Goal: Complete application form: Complete application form

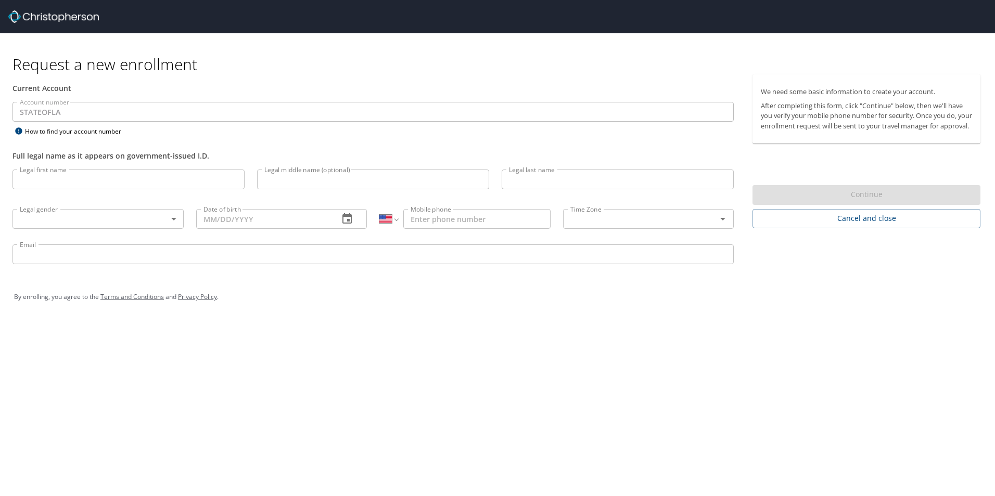
select select "US"
click at [68, 177] on input "Legal first name" at bounding box center [128, 180] width 232 height 20
type input "Sharon"
click at [268, 185] on input "Legal middle name (optional)" at bounding box center [373, 180] width 232 height 20
click at [535, 181] on input "Legal last name" at bounding box center [618, 180] width 232 height 20
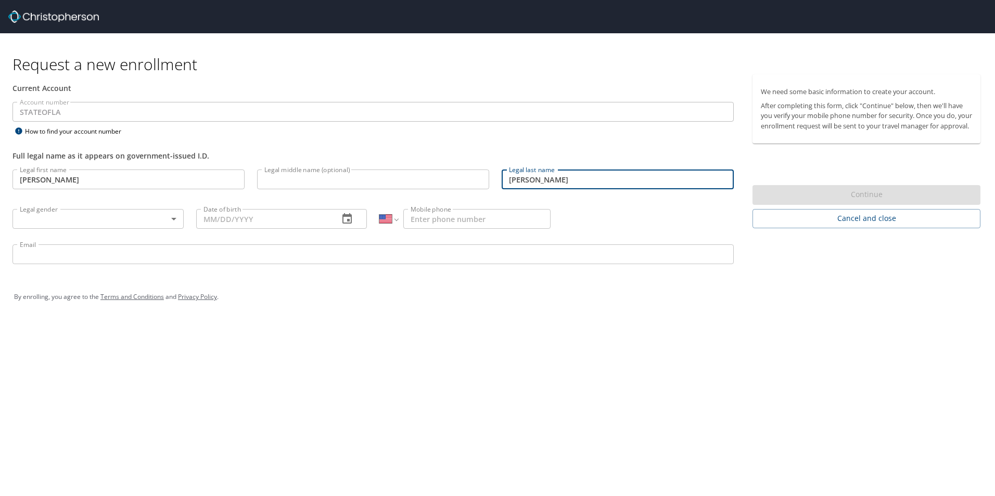
type input "Lewis"
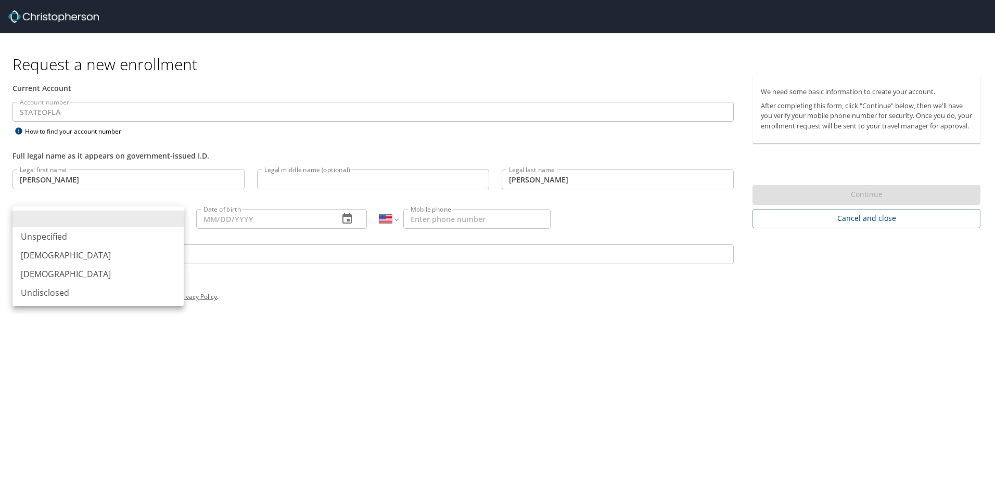
click at [88, 216] on body "Request a new enrollment Current Account Account number STATEOFLA Account numbe…" at bounding box center [497, 248] width 995 height 496
click at [33, 274] on li "Female" at bounding box center [97, 274] width 171 height 19
type input "Female"
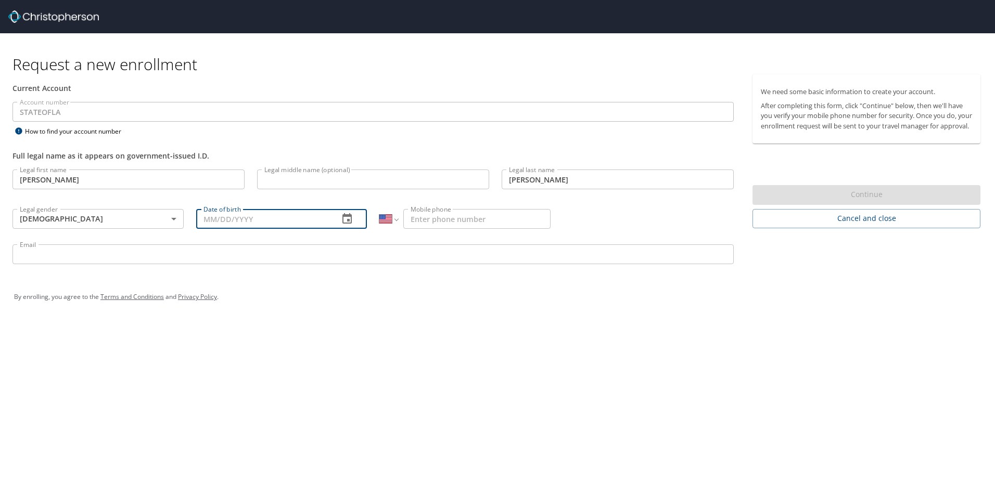
click at [211, 220] on input "Date of birth" at bounding box center [263, 219] width 135 height 20
type input "01/13/1978"
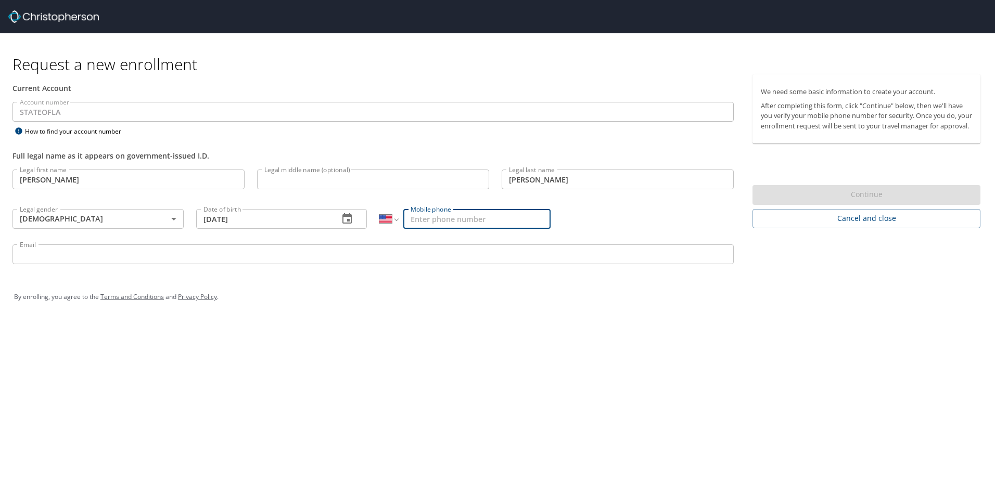
click at [437, 226] on input "Mobile phone" at bounding box center [476, 219] width 147 height 20
type input "(225) 515-9292"
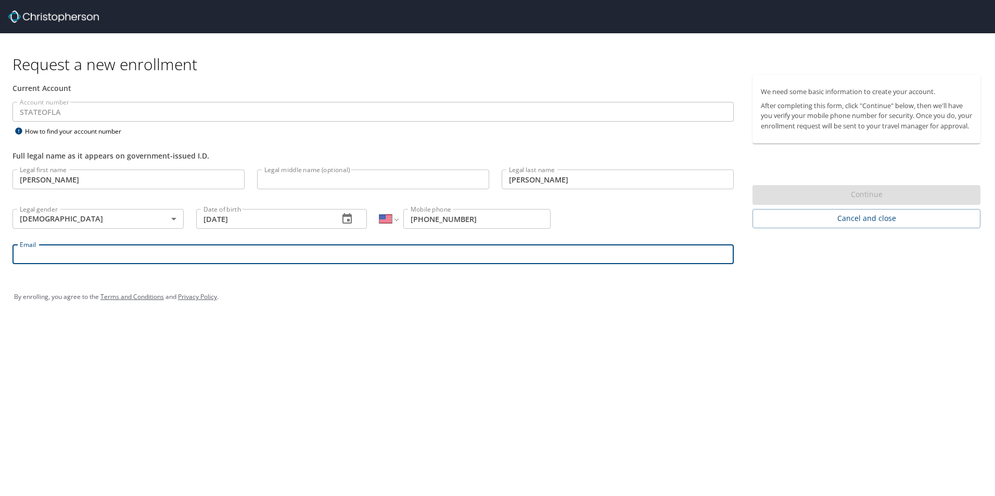
click at [82, 262] on input "Email" at bounding box center [372, 255] width 721 height 20
type input "Sharon_Lewis@suagcenter.com"
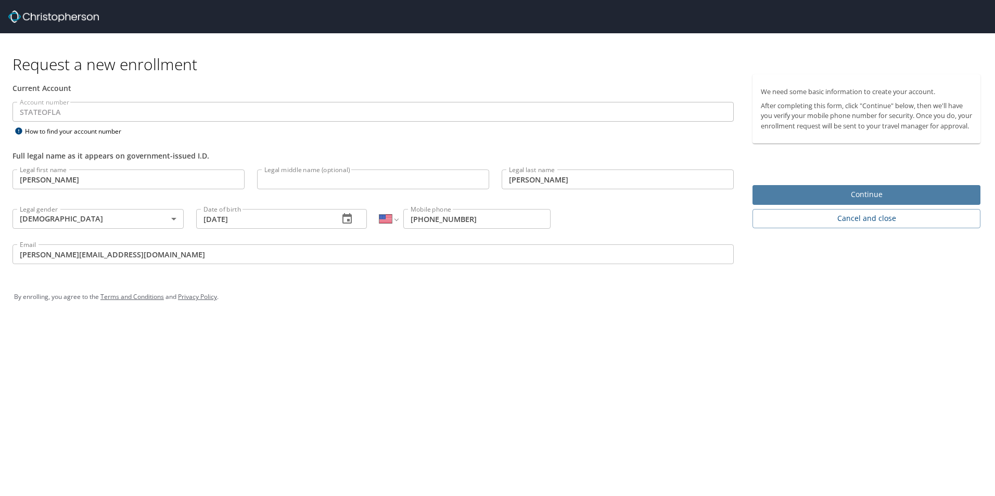
click at [858, 201] on span "Continue" at bounding box center [866, 194] width 211 height 13
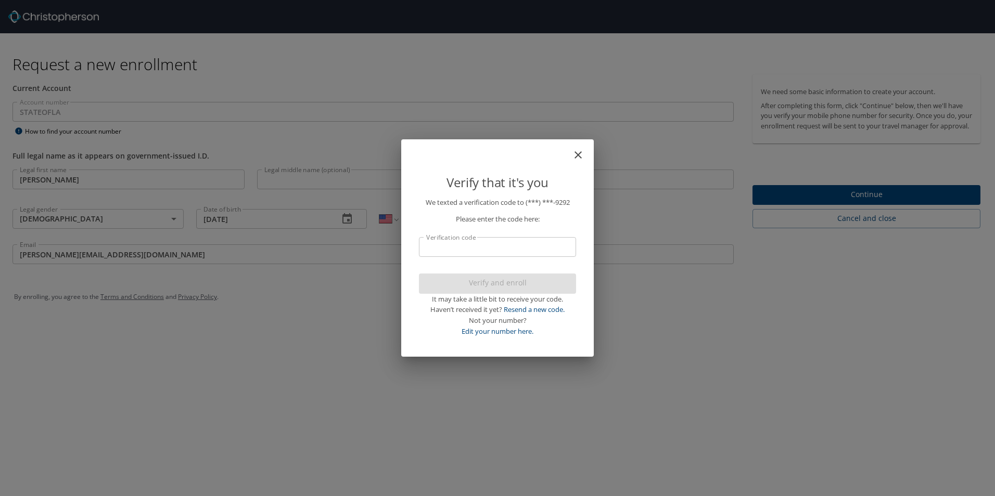
click at [453, 250] on input "Verification code" at bounding box center [497, 247] width 157 height 20
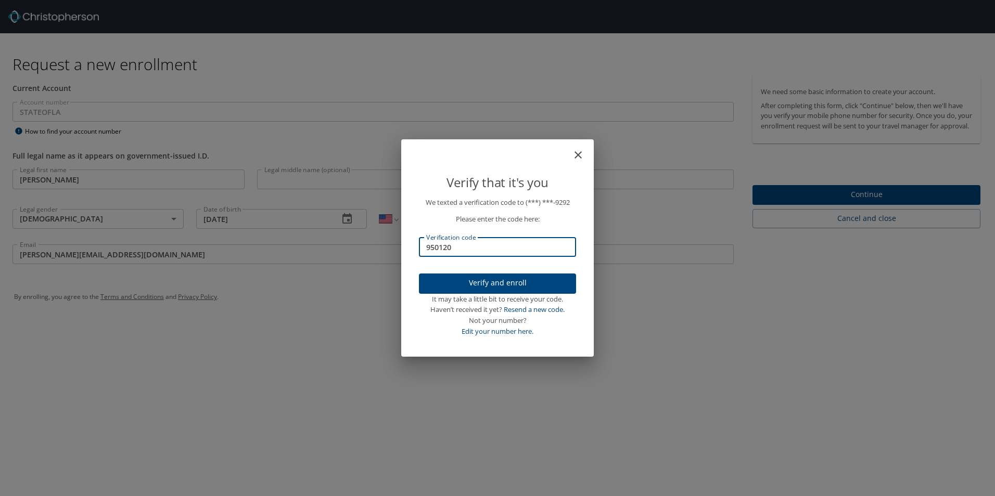
type input "950120"
click at [501, 282] on span "Verify and enroll" at bounding box center [497, 283] width 140 height 13
click at [811, 209] on div "Verify that it's you We texted a verification code to (***) ***- 9292 Please en…" at bounding box center [497, 248] width 995 height 496
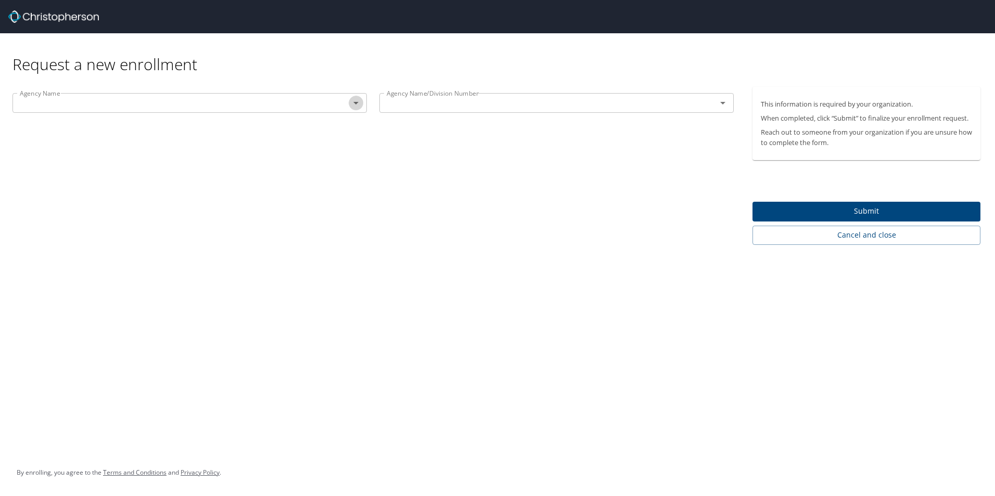
click at [354, 105] on icon "Open" at bounding box center [356, 103] width 12 height 12
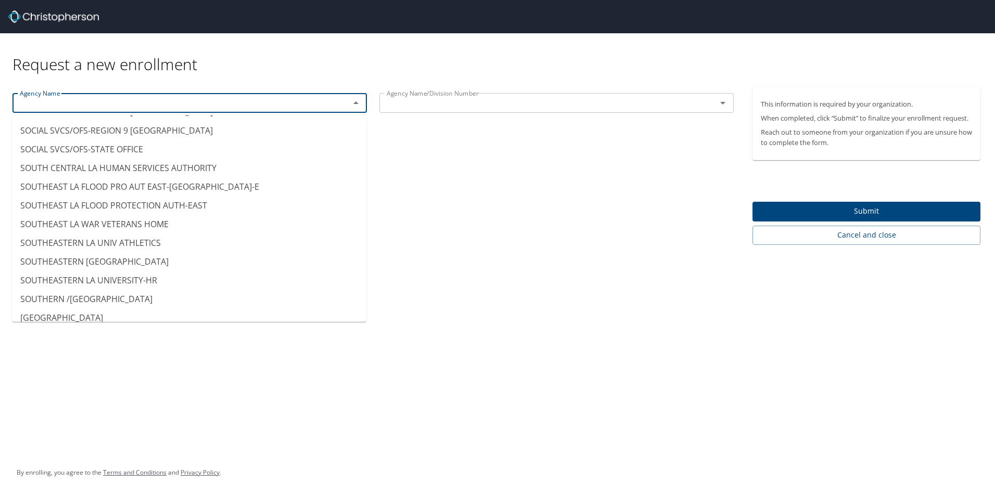
scroll to position [7903, 0]
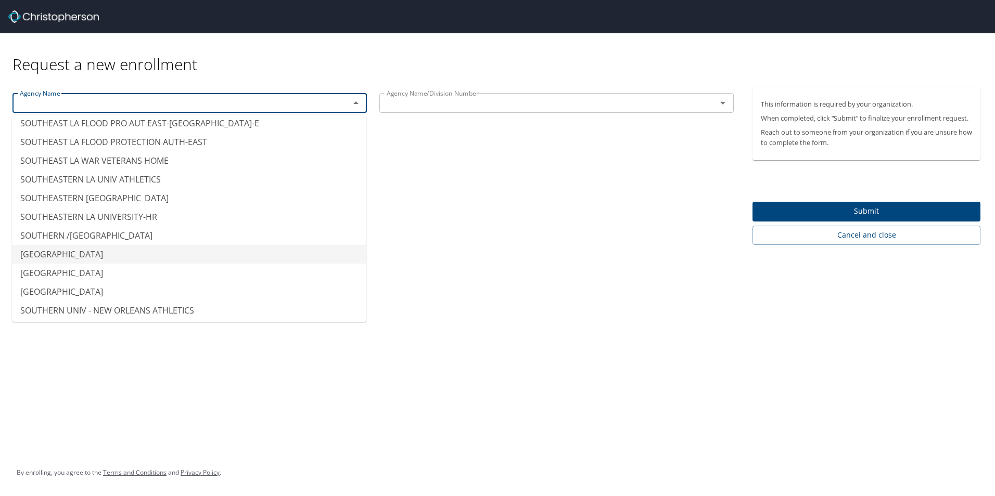
click at [109, 245] on li "SOUTHERN UNIV - AGRICULTURAL CTR" at bounding box center [189, 254] width 354 height 19
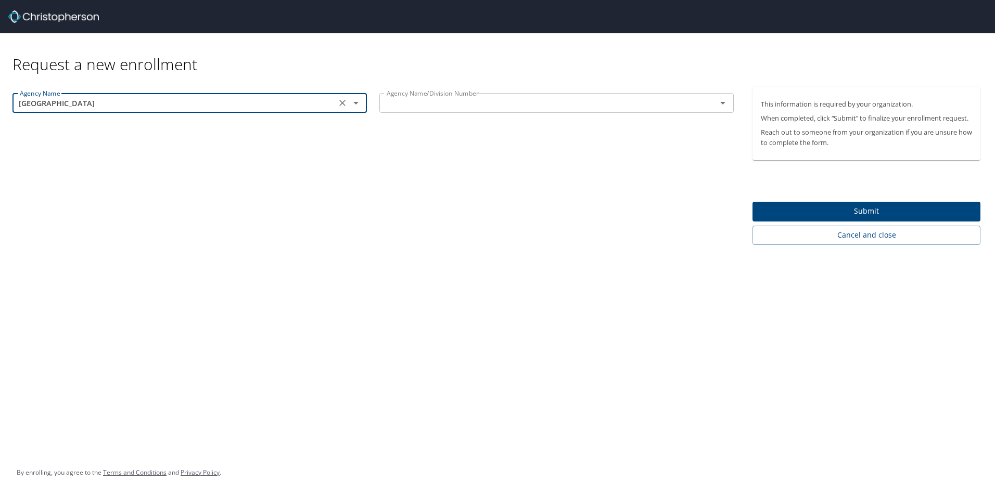
click at [357, 102] on icon "Open" at bounding box center [355, 103] width 5 height 3
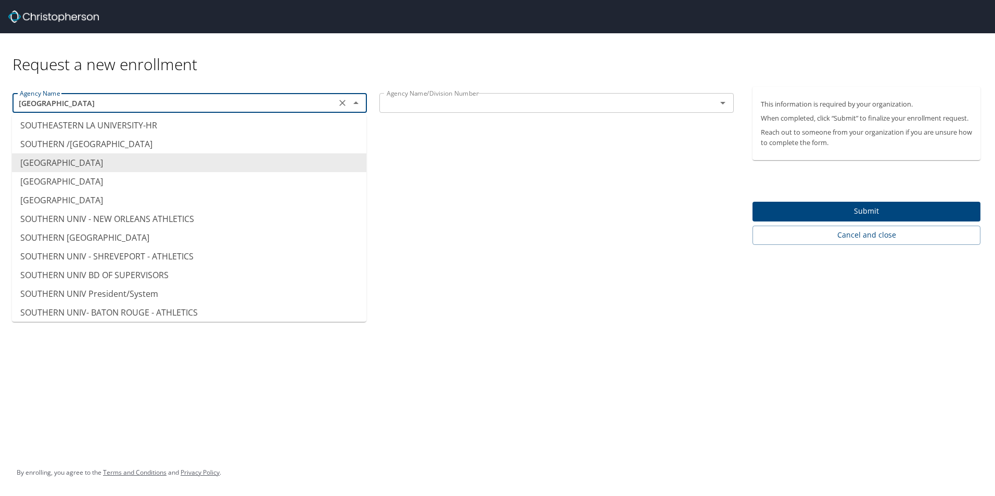
scroll to position [7990, 0]
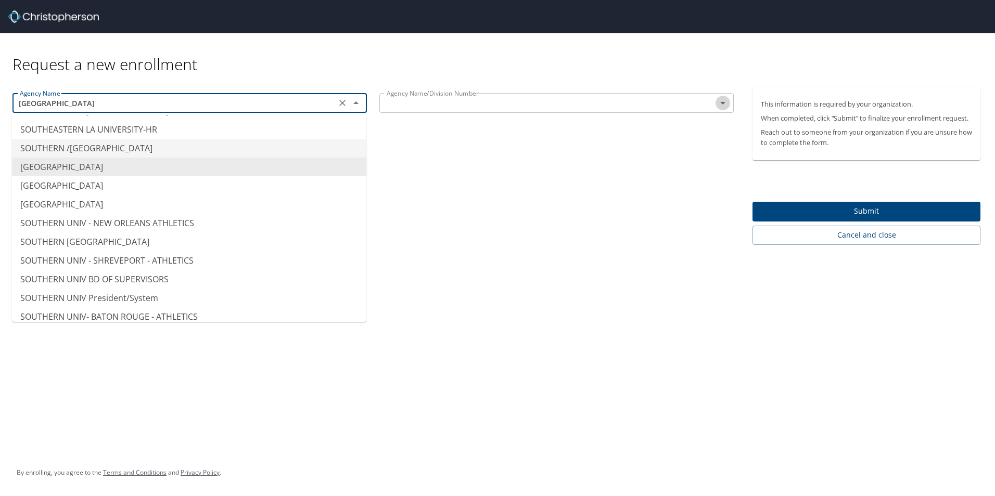
click at [722, 102] on icon "Open" at bounding box center [722, 103] width 5 height 3
type input "SOUTHERN /SOUTHERN LAW CENTER"
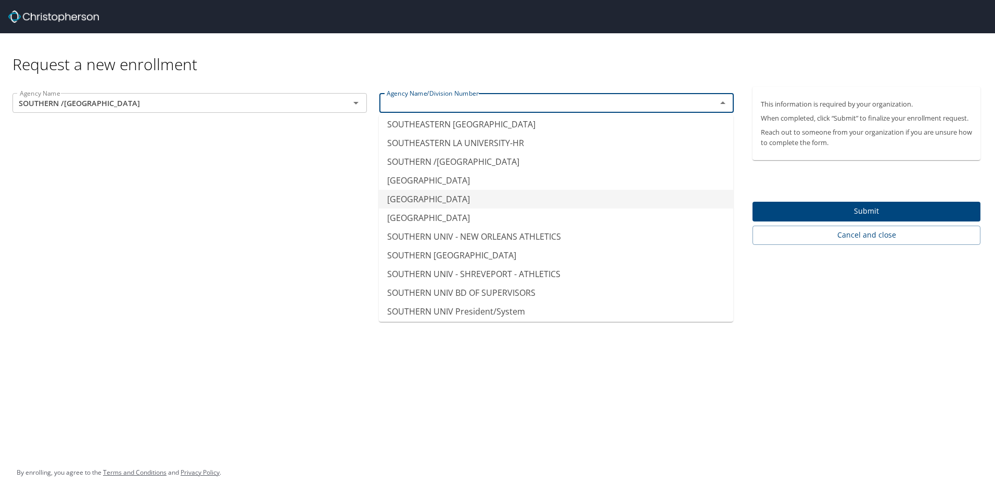
scroll to position [8019, 0]
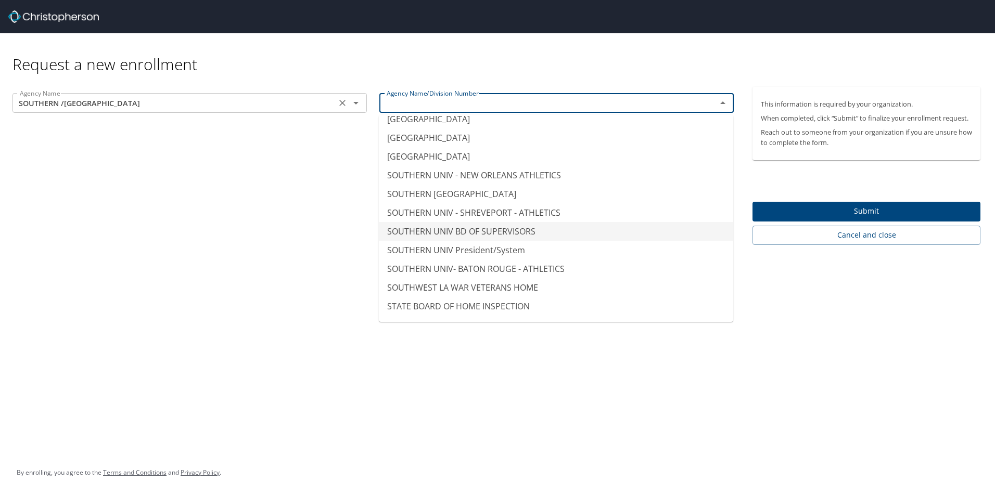
click at [356, 99] on icon "Open" at bounding box center [356, 103] width 12 height 12
type input "SOUTHERN UNIV BD OF SUPERVISORS"
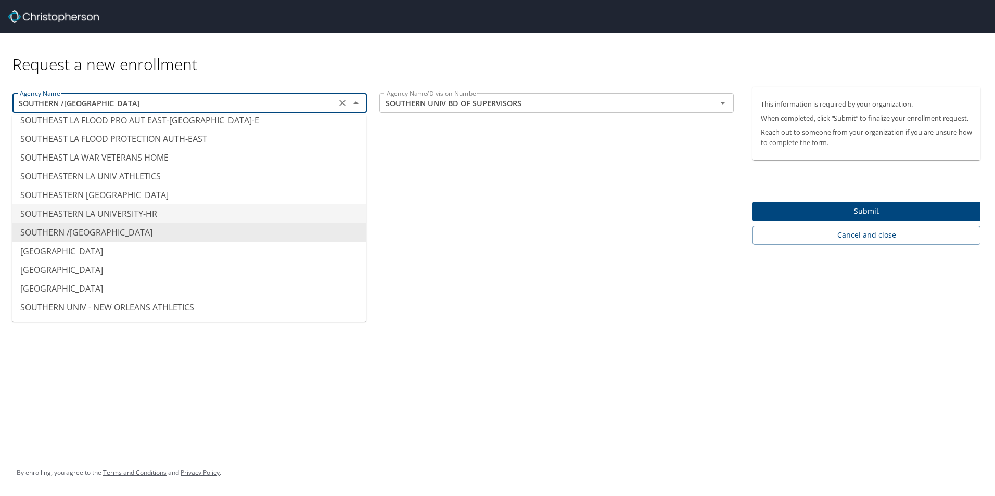
scroll to position [7919, 0]
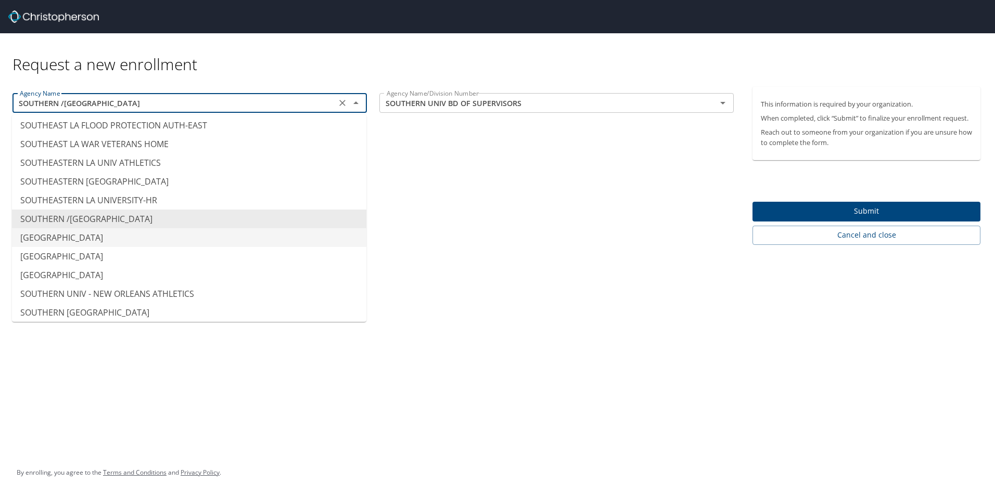
click at [118, 228] on li "SOUTHERN UNIV - AGRICULTURAL CTR" at bounding box center [189, 237] width 354 height 19
type input "SOUTHERN UNIV - AGRICULTURAL CTR"
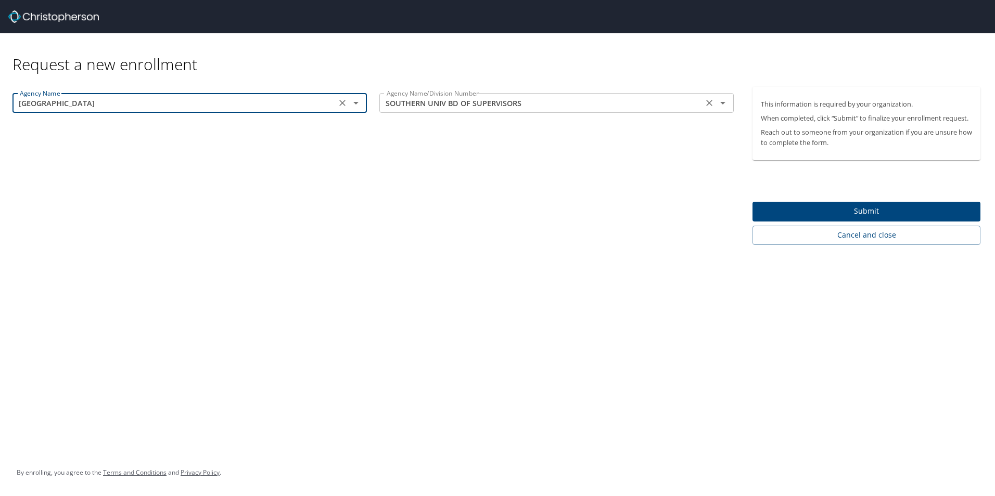
click at [724, 104] on icon "Open" at bounding box center [722, 103] width 5 height 3
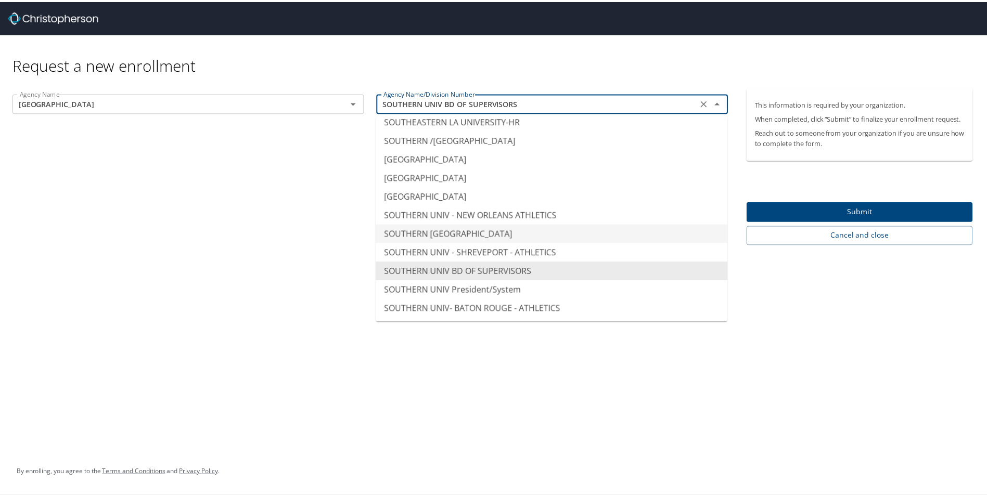
scroll to position [7928, 0]
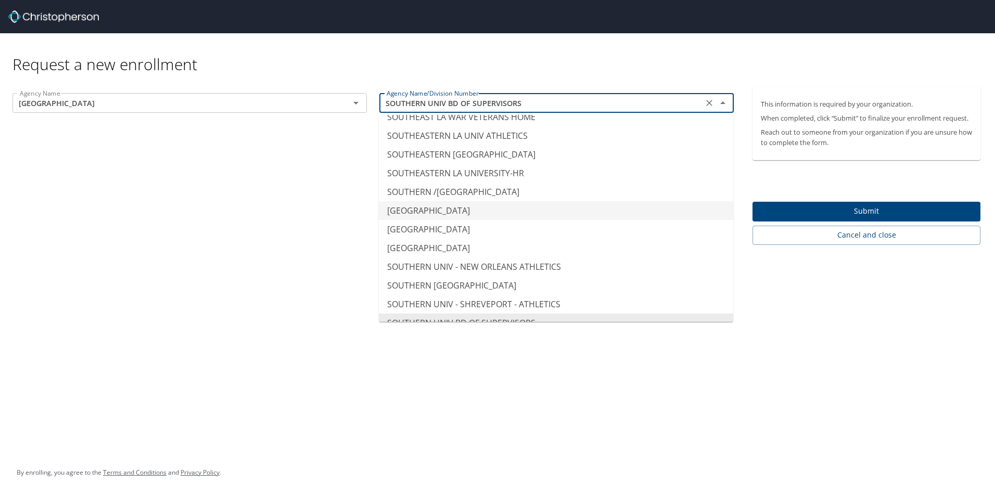
click at [495, 201] on li "SOUTHERN UNIV - AGRICULTURAL CTR" at bounding box center [556, 210] width 354 height 19
type input "SOUTHERN UNIV - AGRICULTURAL CTR"
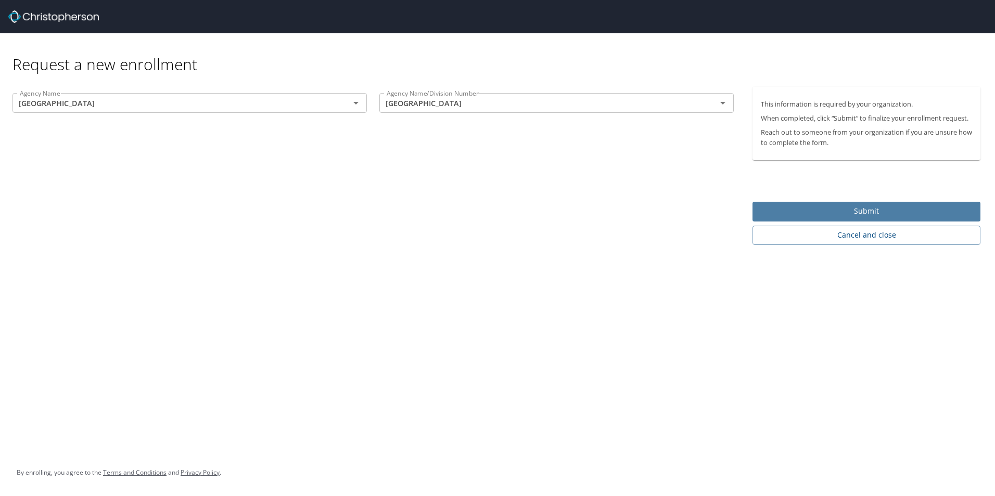
click at [827, 213] on span "Submit" at bounding box center [866, 211] width 211 height 13
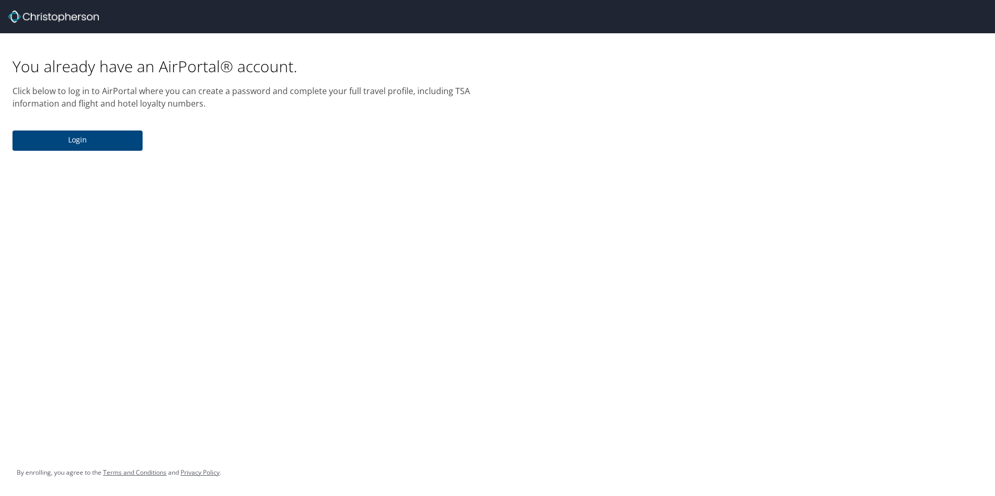
click at [100, 140] on span "Login" at bounding box center [77, 140] width 113 height 13
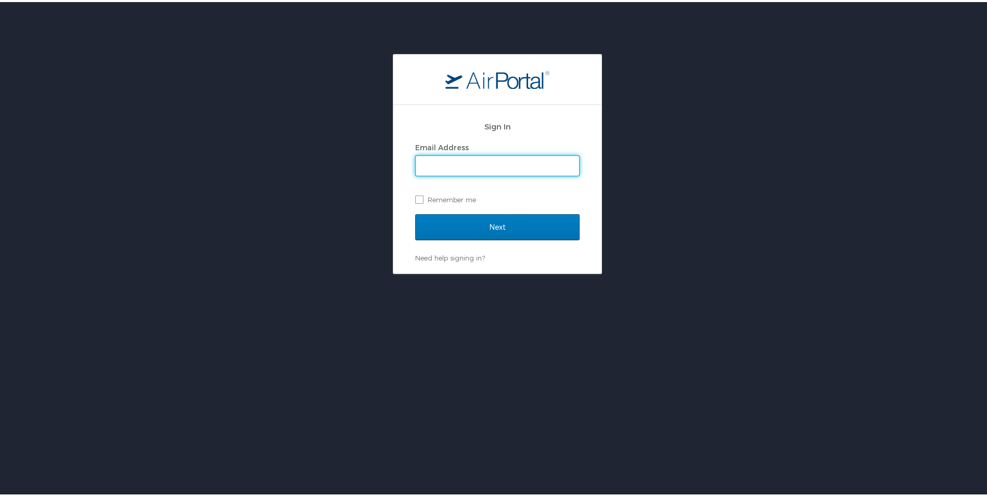
click at [429, 165] on input "Email Address" at bounding box center [497, 164] width 163 height 20
type input "Sharon_Lewis@suagcenter.com"
click at [417, 201] on label "Remember me" at bounding box center [497, 198] width 164 height 16
click at [417, 200] on input "Remember me" at bounding box center [418, 197] width 7 height 7
checkbox input "true"
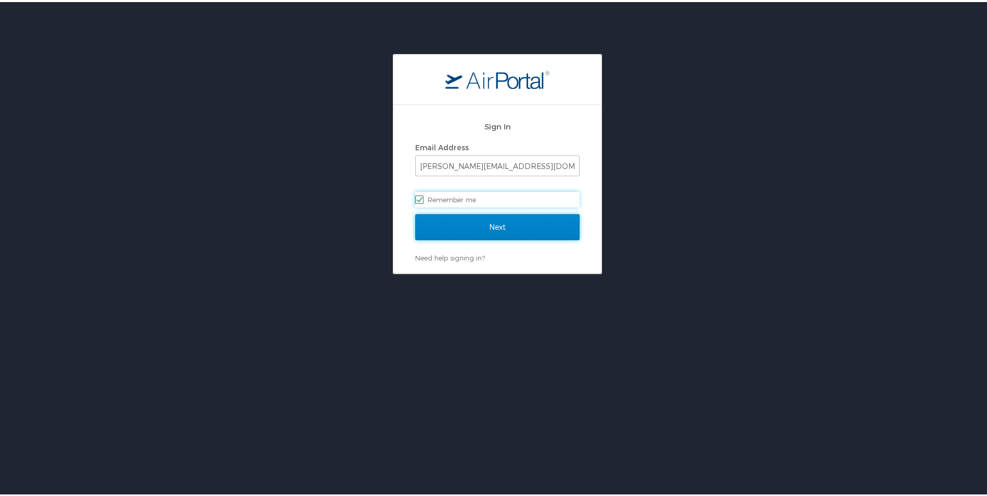
click at [434, 220] on input "Next" at bounding box center [497, 225] width 164 height 26
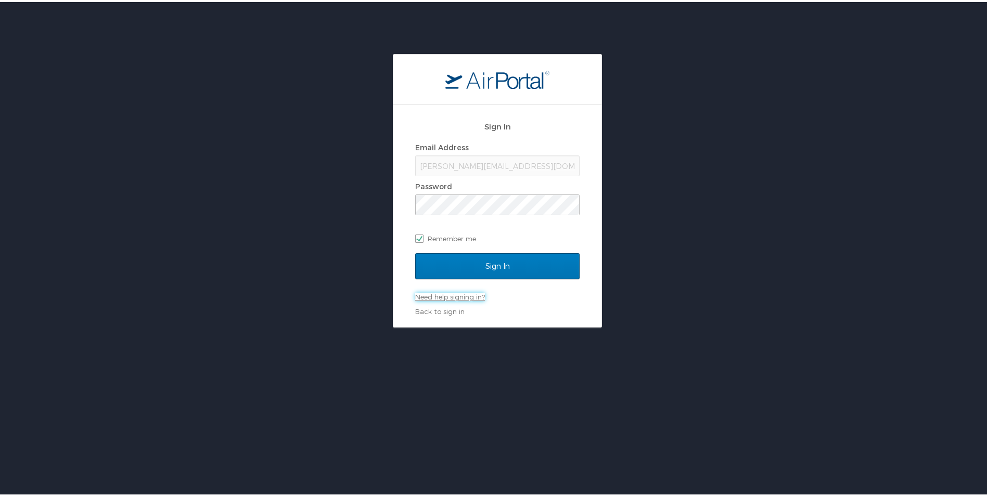
click at [458, 296] on link "Need help signing in?" at bounding box center [450, 295] width 70 height 8
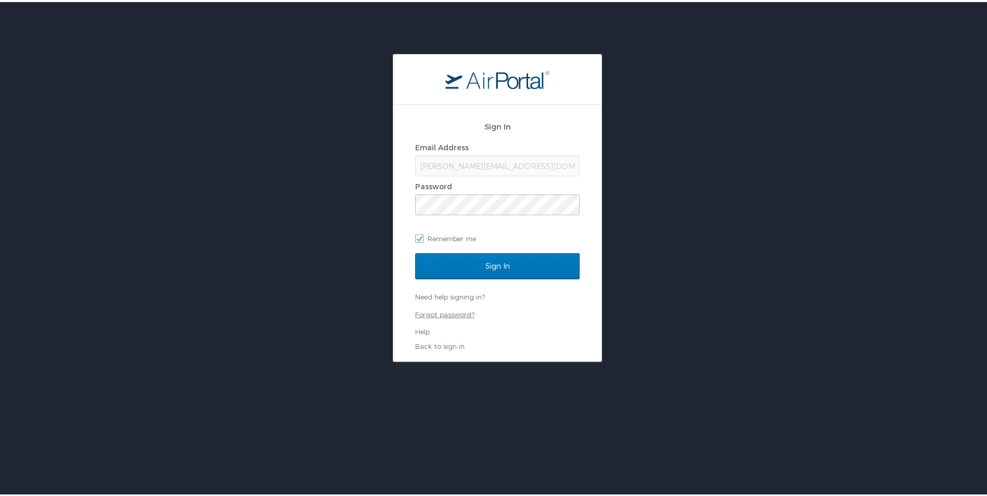
click at [435, 313] on link "Forgot password?" at bounding box center [444, 313] width 59 height 8
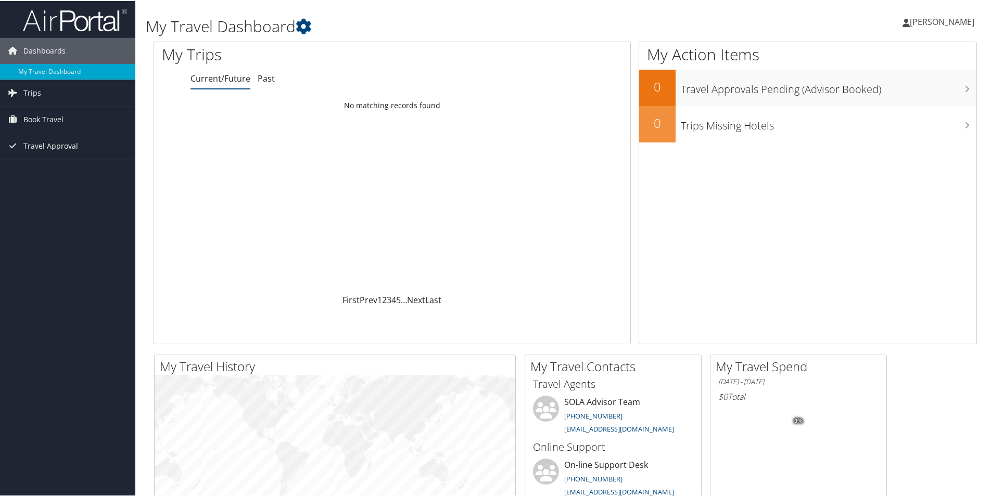
scroll to position [300, 0]
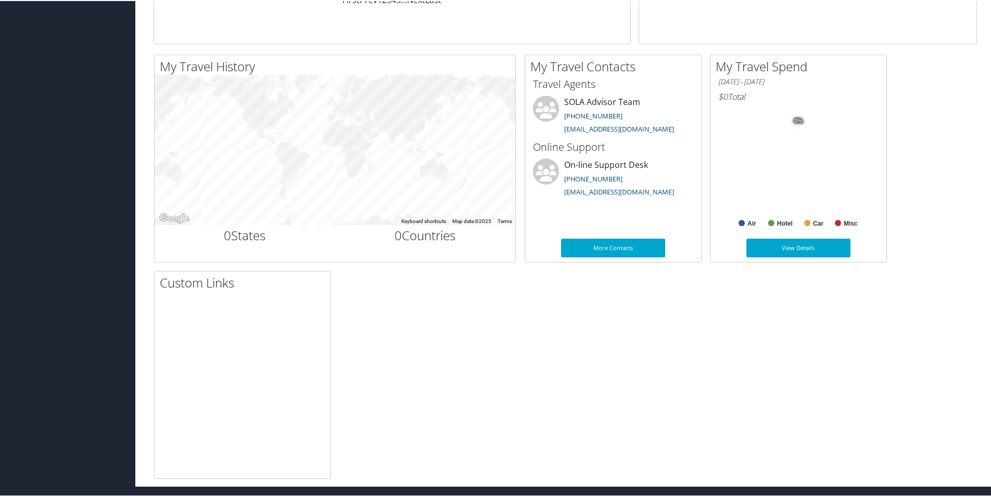
drag, startPoint x: 15, startPoint y: 6, endPoint x: 485, endPoint y: 405, distance: 616.9
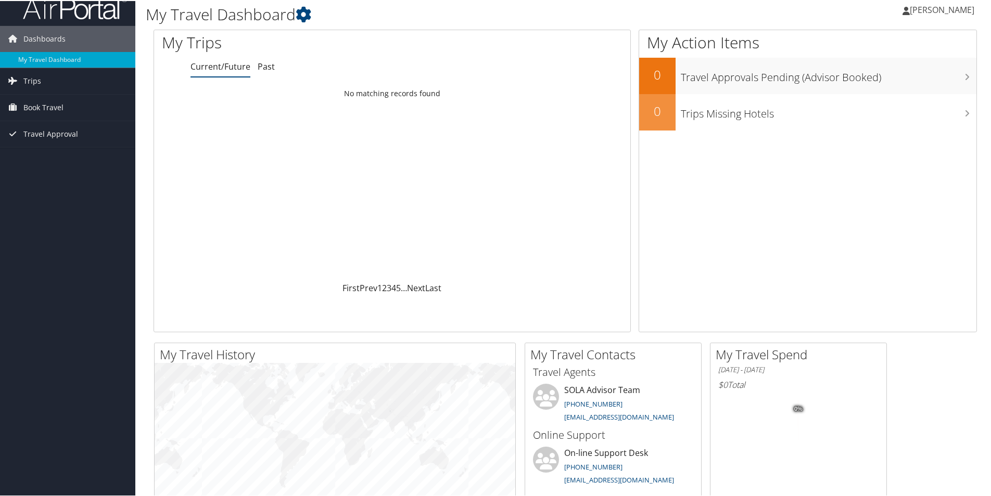
scroll to position [0, 0]
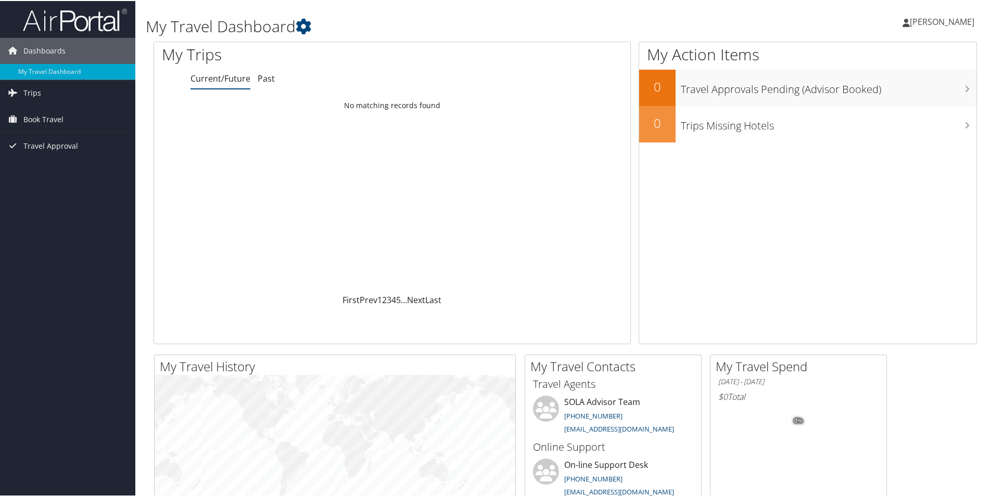
click at [938, 18] on span "[PERSON_NAME]" at bounding box center [941, 20] width 65 height 11
click at [873, 169] on link "Sign Out" at bounding box center [914, 170] width 116 height 18
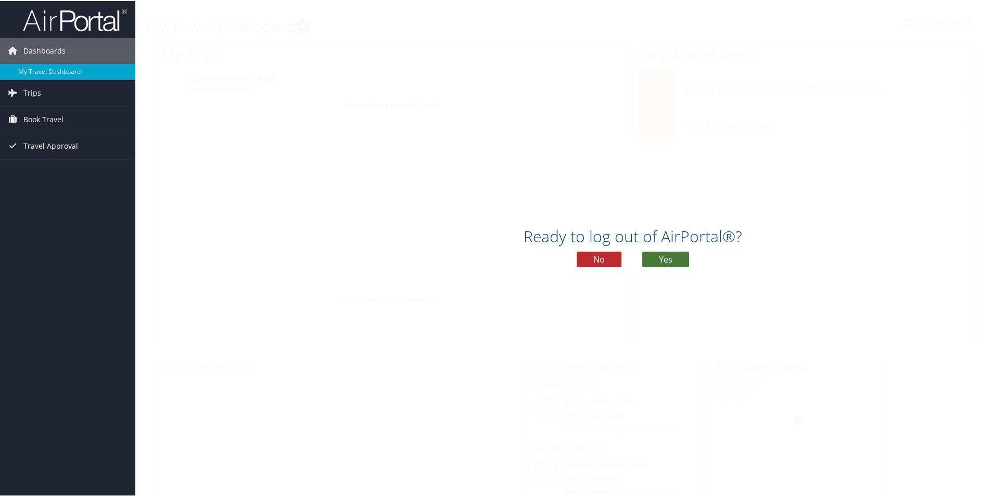
click at [661, 259] on button "Yes" at bounding box center [665, 259] width 47 height 16
